Goal: Task Accomplishment & Management: Use online tool/utility

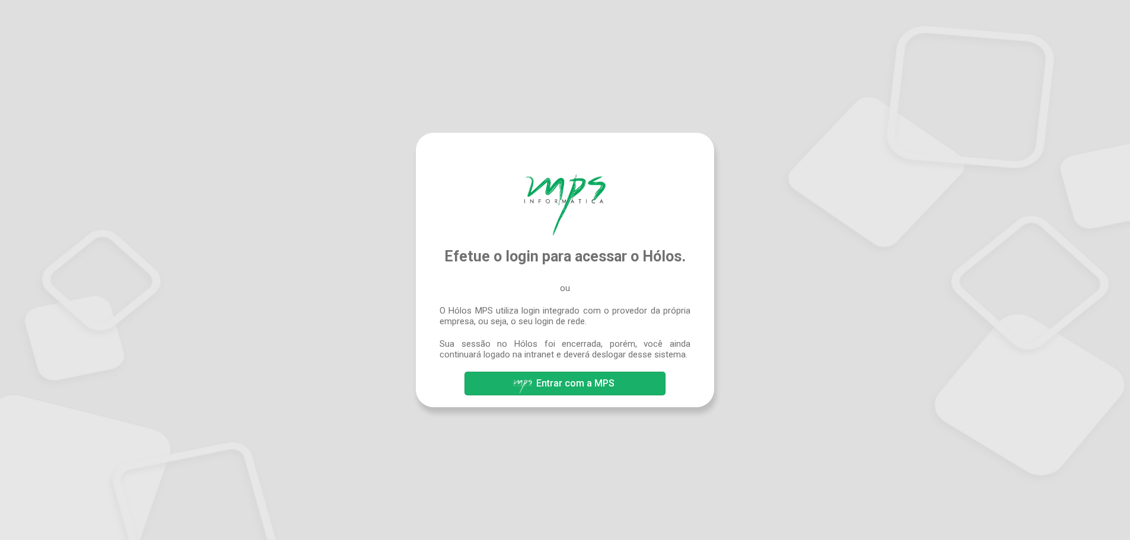
click at [573, 382] on span "Entrar com a MPS" at bounding box center [575, 383] width 78 height 11
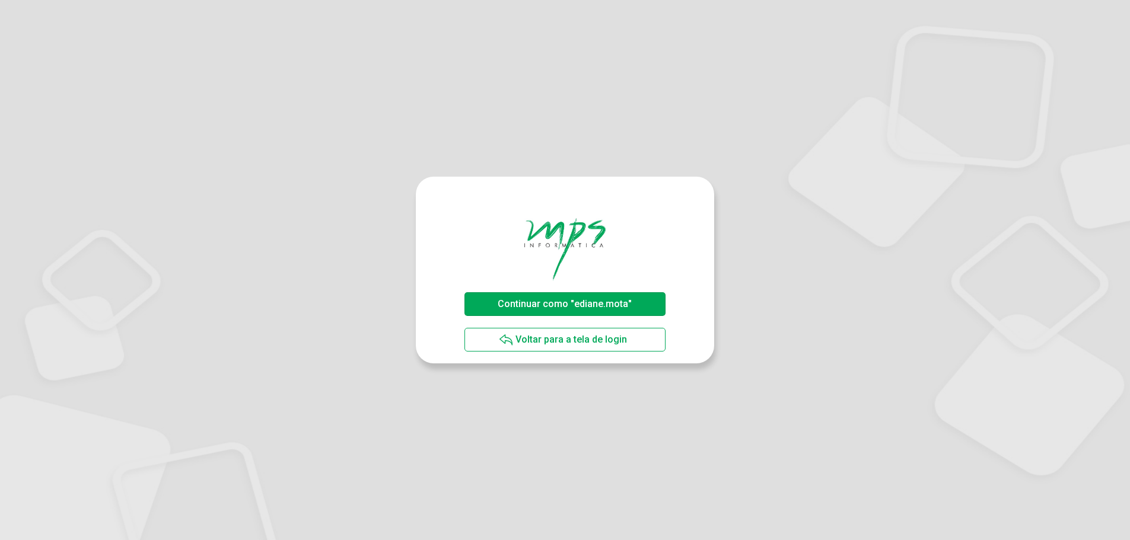
click at [588, 304] on span "Continuar como "ediane.mota"" at bounding box center [565, 303] width 134 height 11
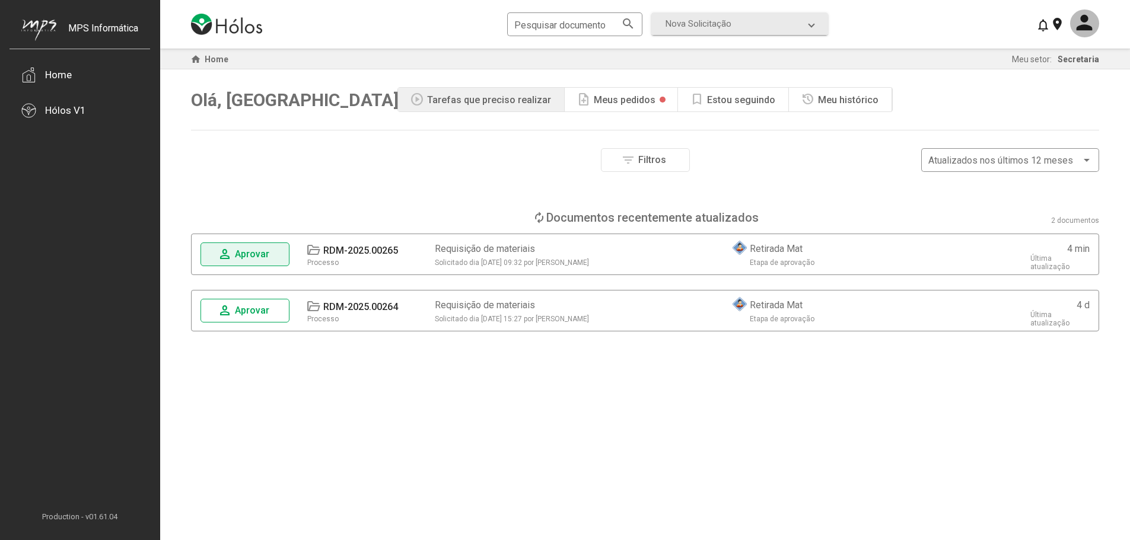
click at [248, 254] on span "Aprovar" at bounding box center [252, 253] width 34 height 11
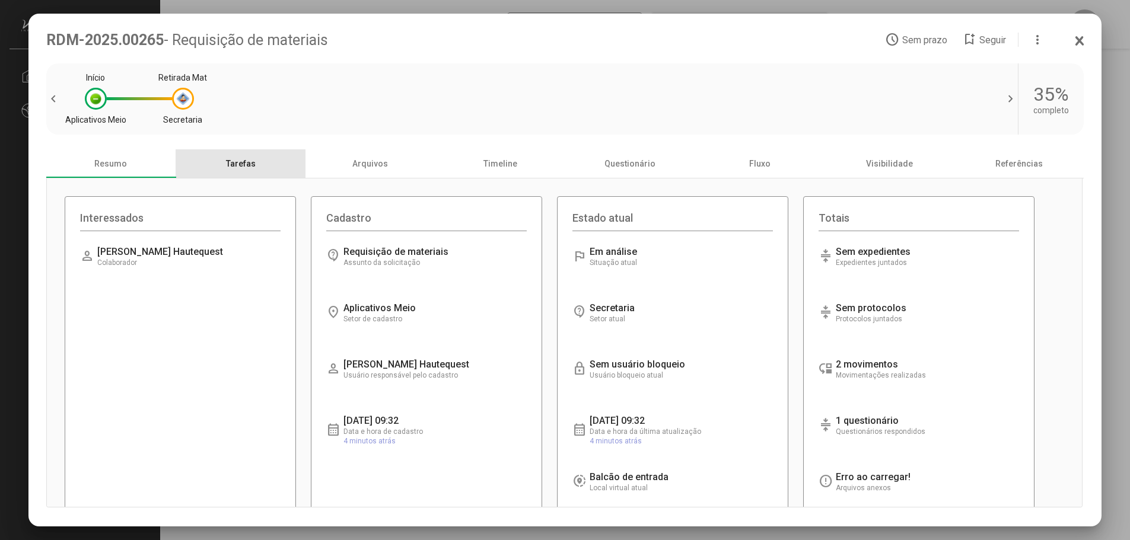
click at [236, 164] on div "Tarefas" at bounding box center [241, 163] width 130 height 28
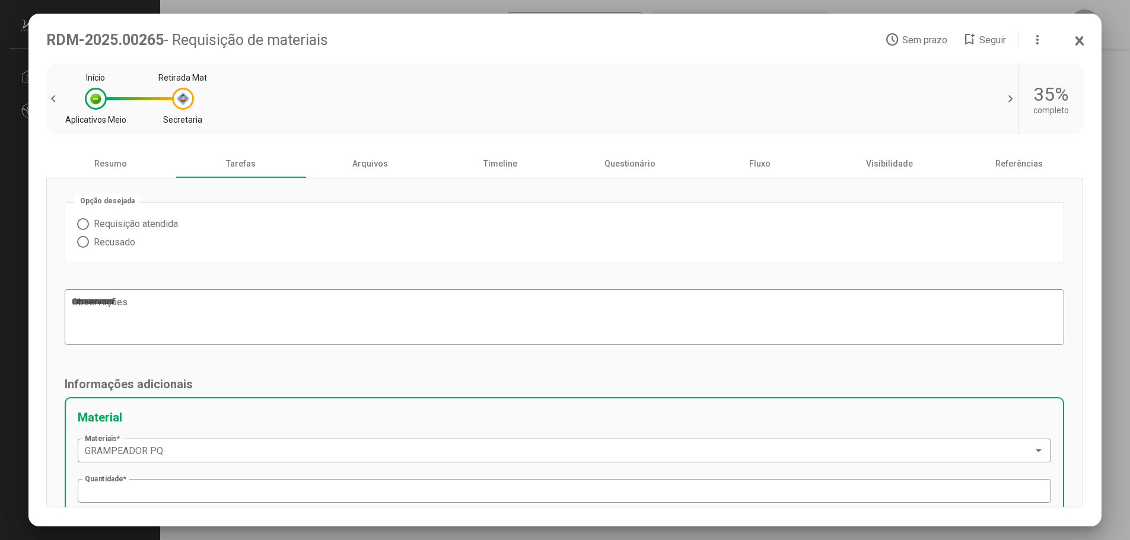
click at [81, 226] on span at bounding box center [83, 224] width 12 height 12
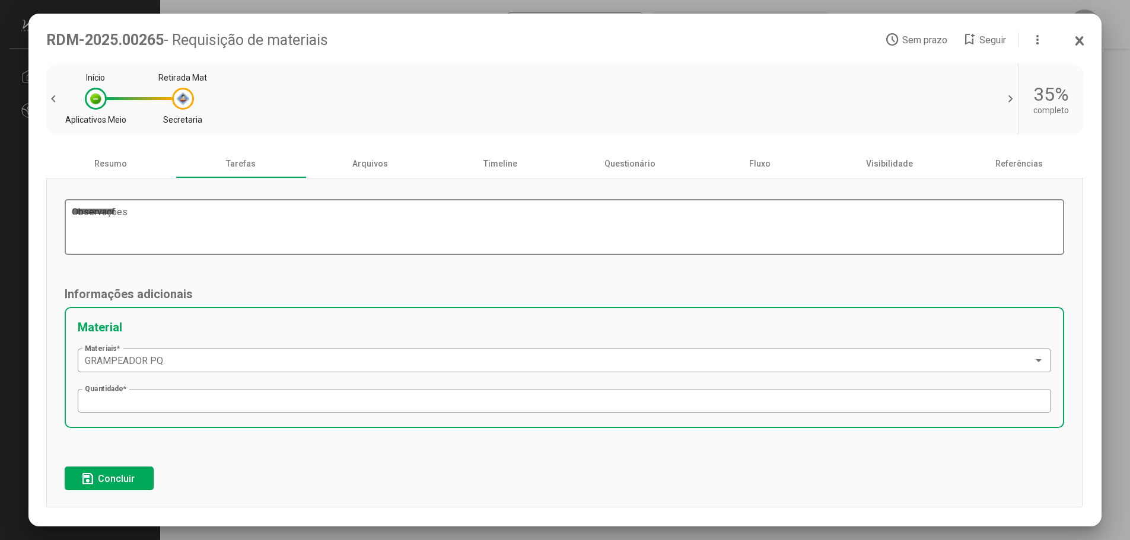
scroll to position [93, 0]
click at [109, 483] on span "Concluir" at bounding box center [116, 476] width 37 height 11
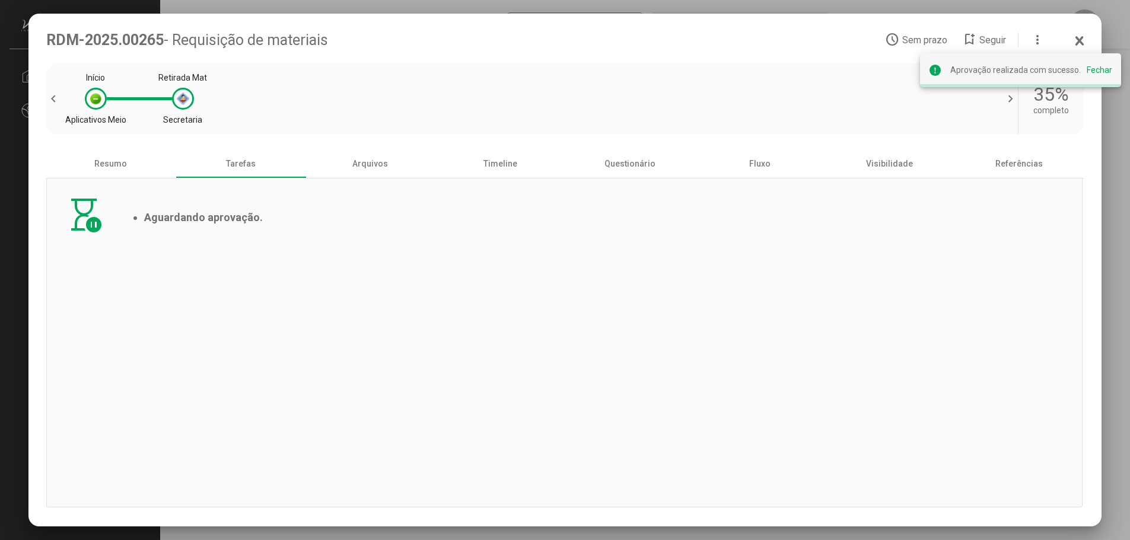
scroll to position [0, 0]
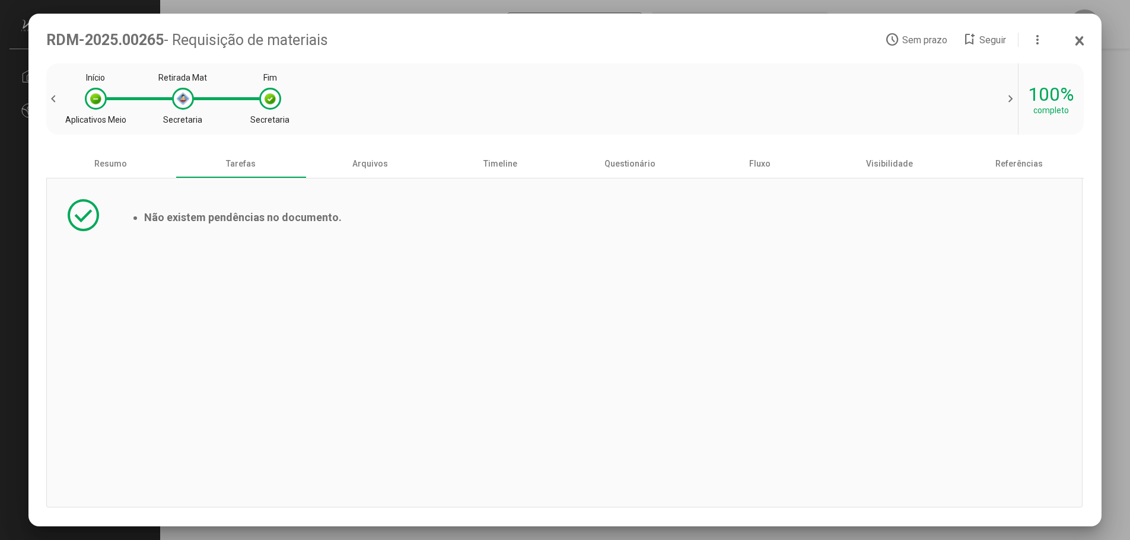
click at [1077, 42] on icon at bounding box center [1079, 41] width 9 height 12
